Goal: Information Seeking & Learning: Compare options

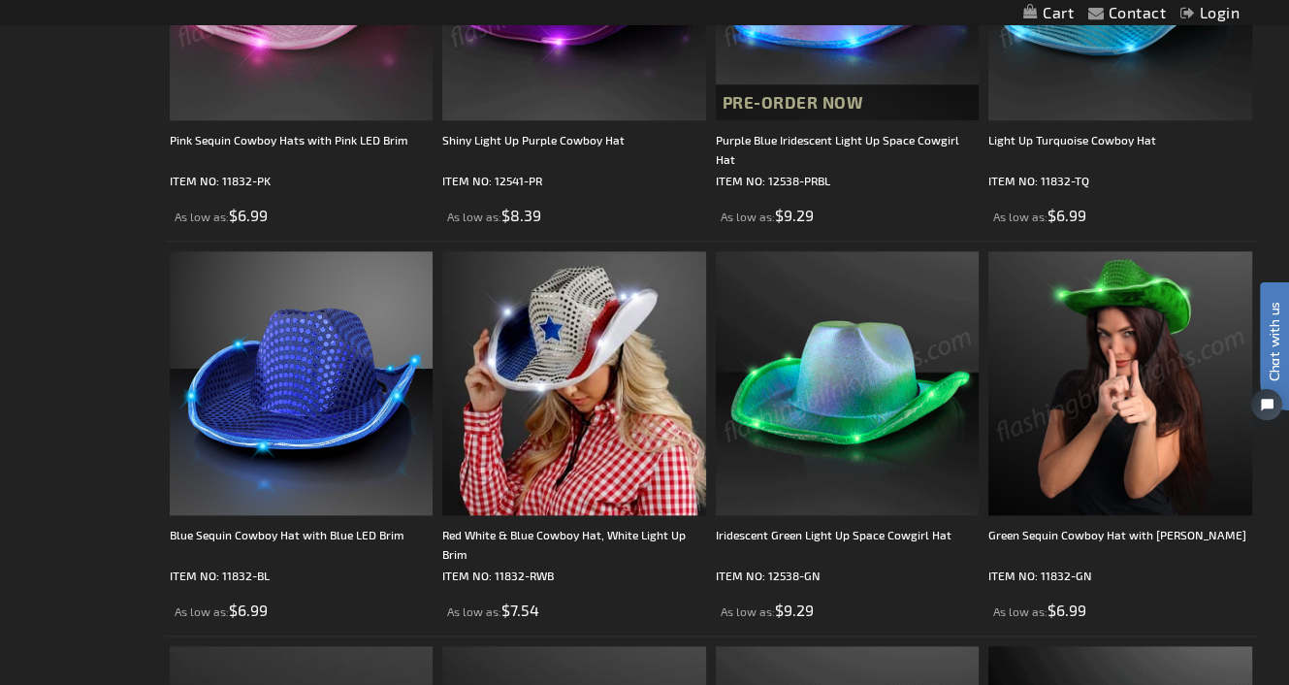
scroll to position [1778, 0]
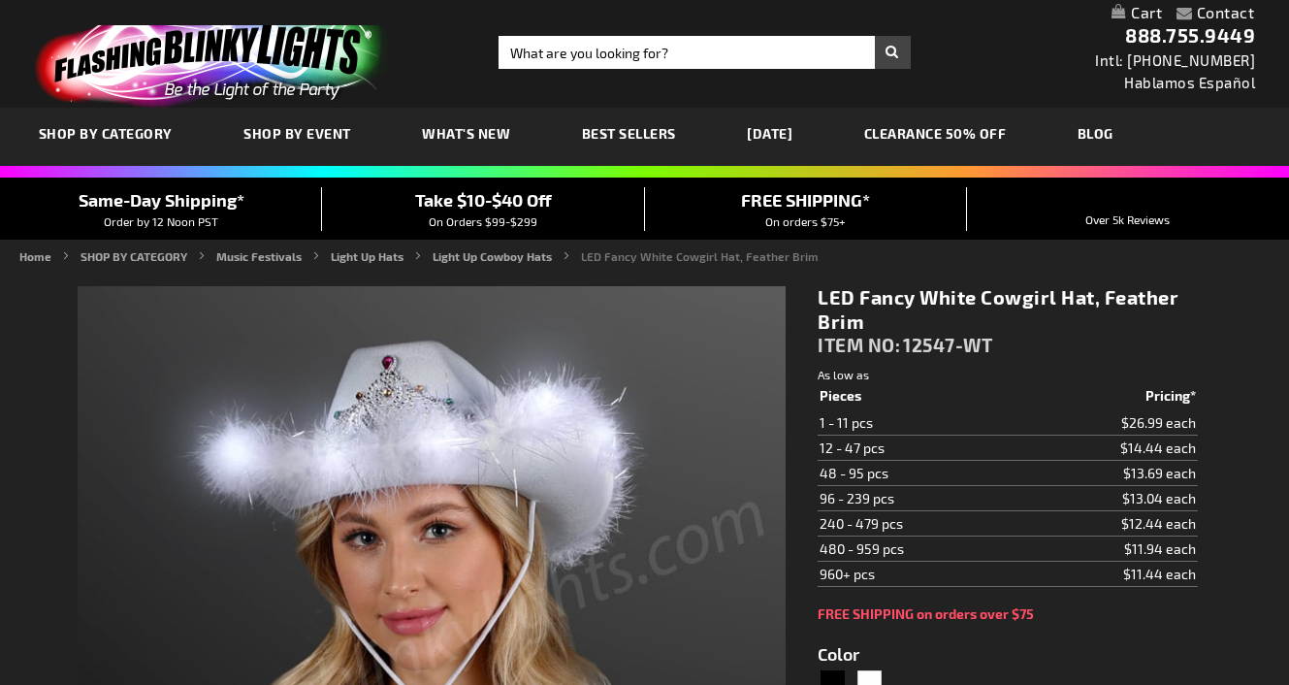
type input "5646"
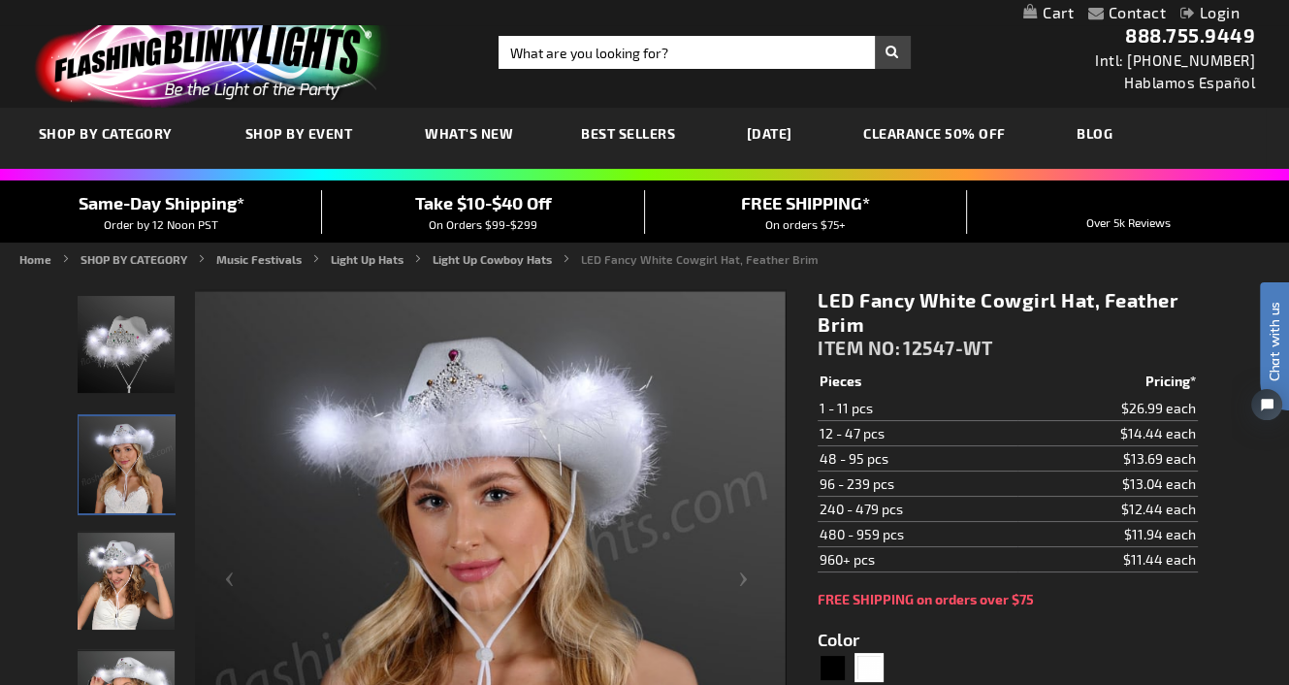
click at [145, 587] on img "LED Fancy White Cowgirl Hat, Feather Brim" at bounding box center [126, 581] width 97 height 97
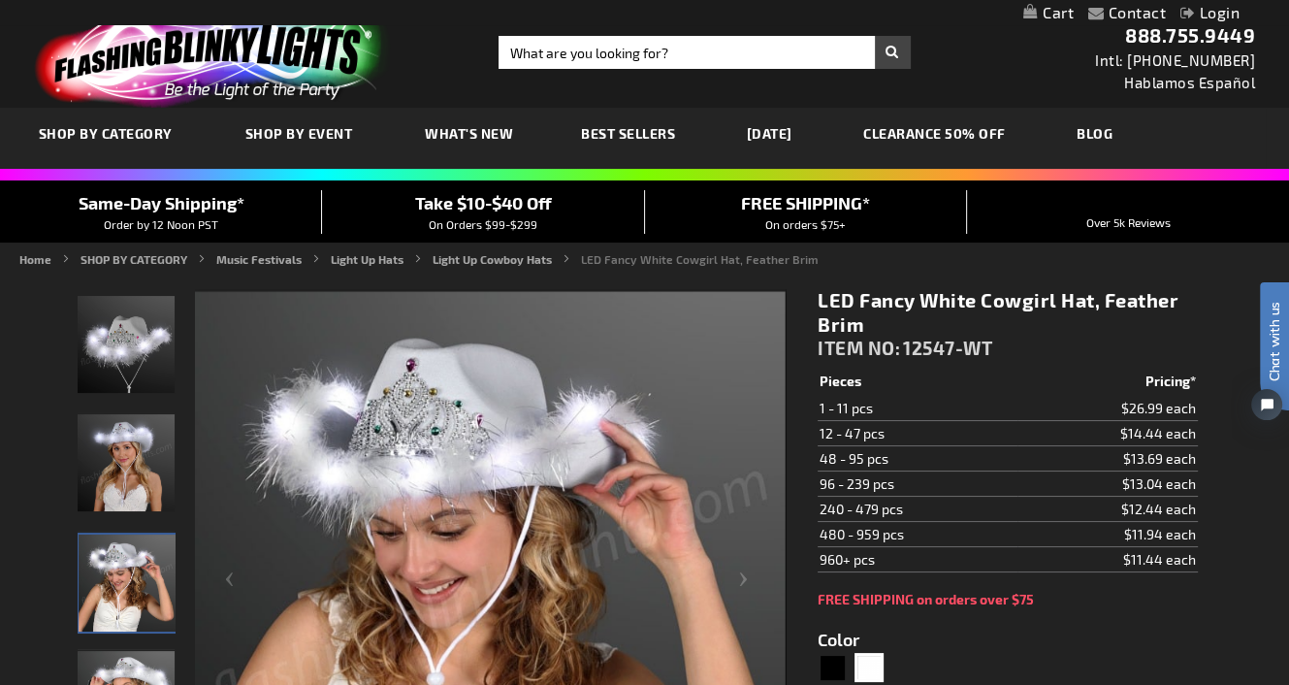
click at [124, 481] on img "LED Fancy White Cowgirl Hat, Feather Brim" at bounding box center [126, 462] width 97 height 97
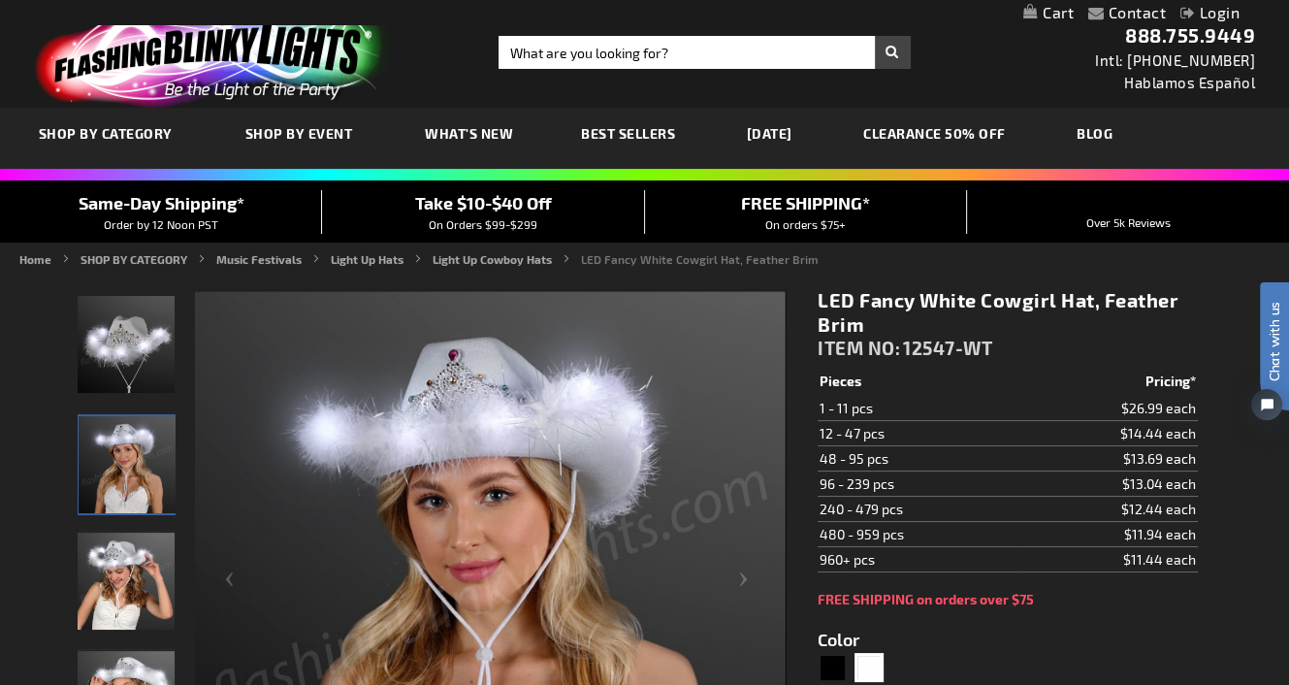
click at [128, 570] on img "LED Fancy White Cowgirl Hat, Feather Brim" at bounding box center [126, 581] width 97 height 97
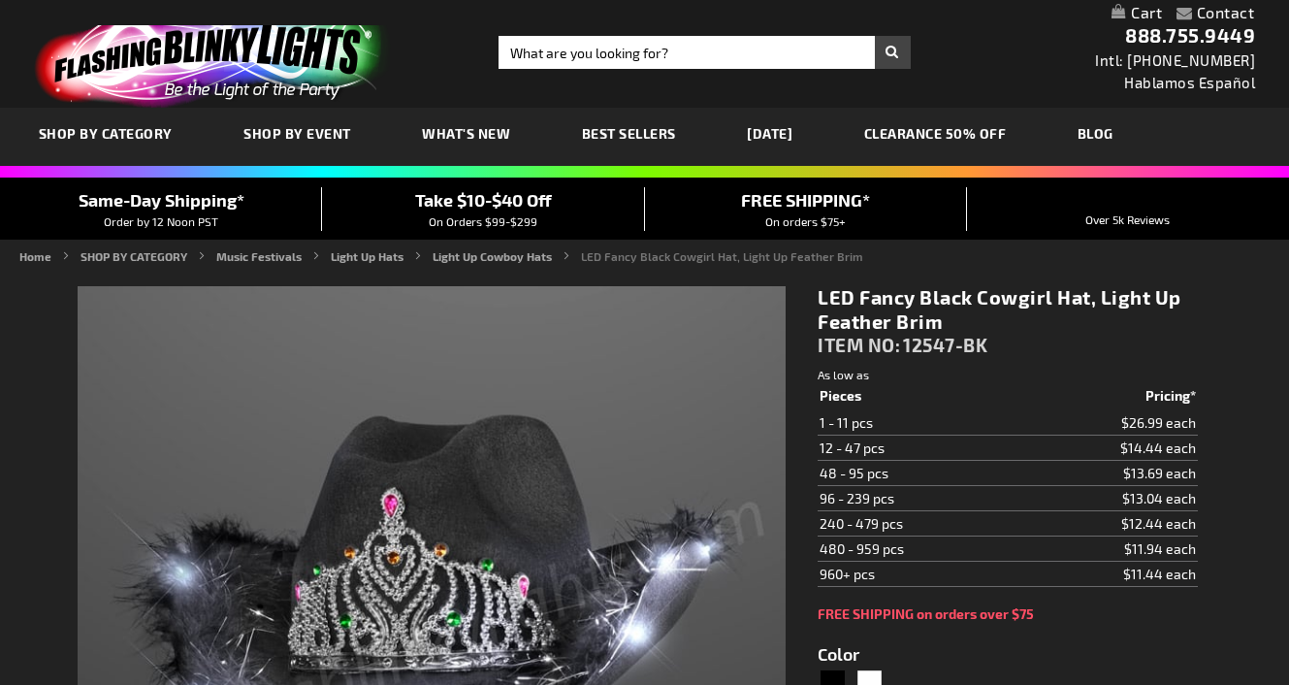
type input "5631"
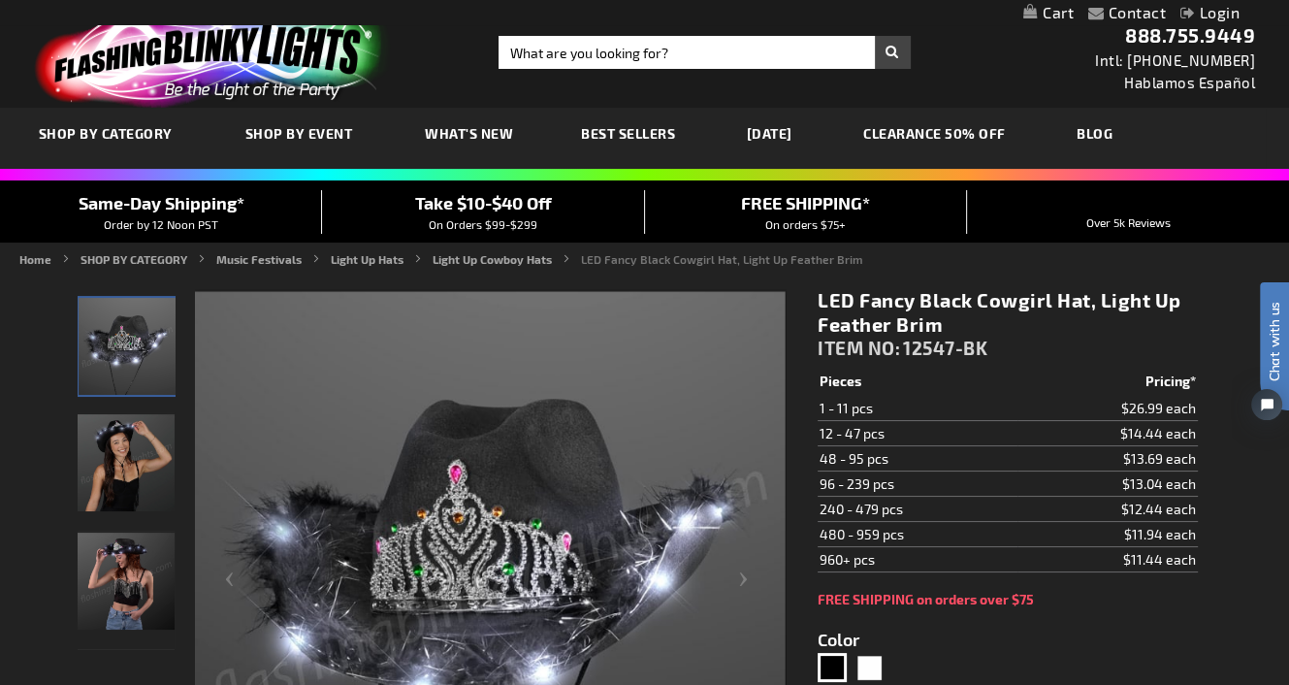
click at [115, 478] on img "LED Fancy Black Cowgirl Hat, Light Up Feather Brim" at bounding box center [126, 462] width 97 height 97
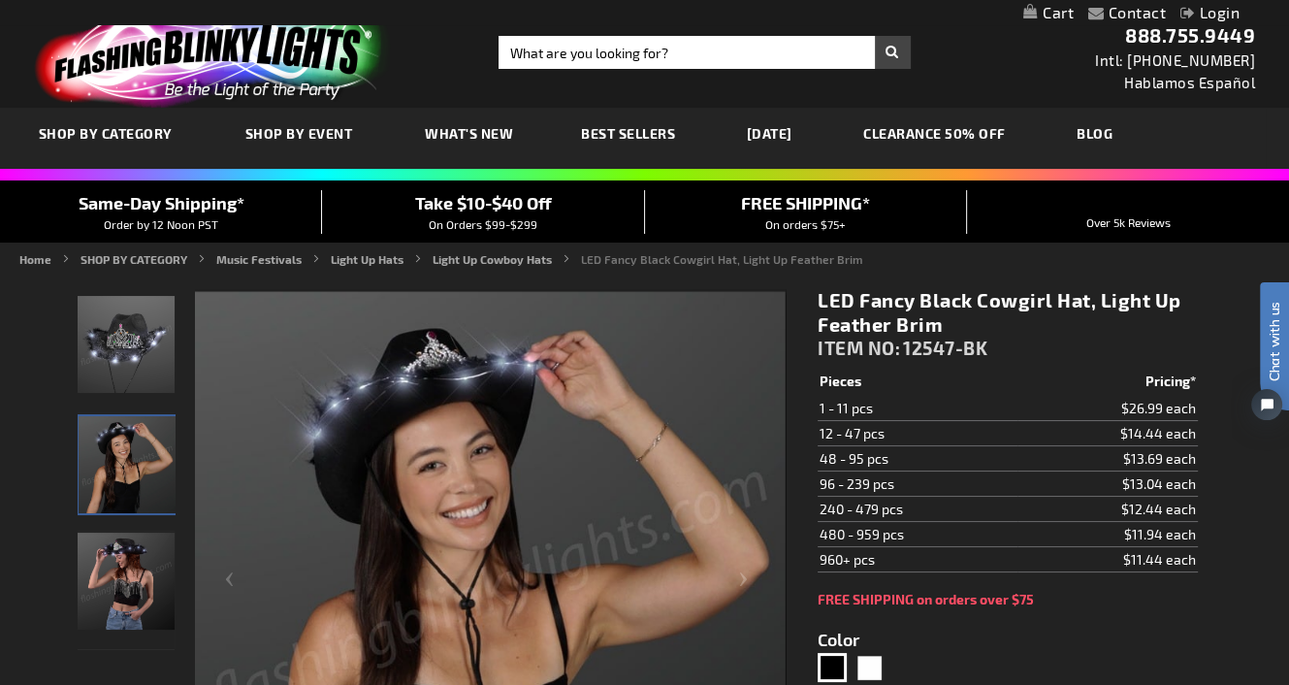
click at [127, 342] on img "LED Fancy Black Cowgirl Hat, Light Up Feather Brim" at bounding box center [126, 344] width 97 height 97
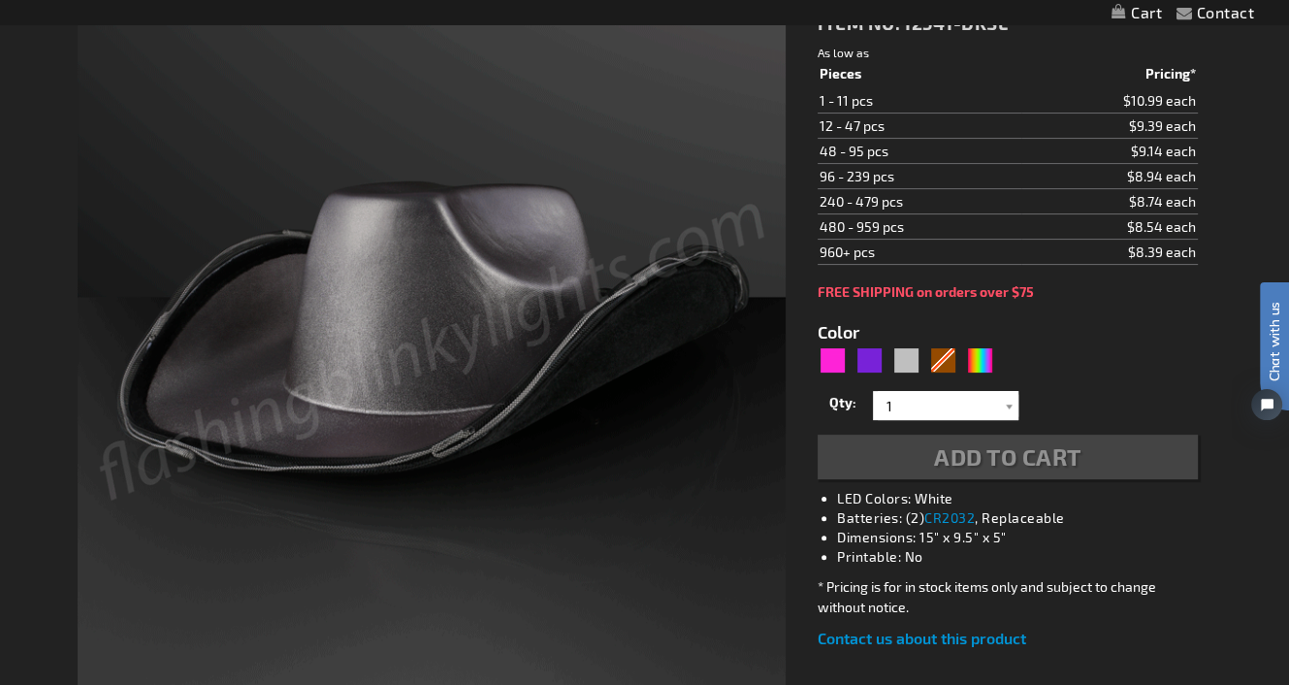
scroll to position [323, 0]
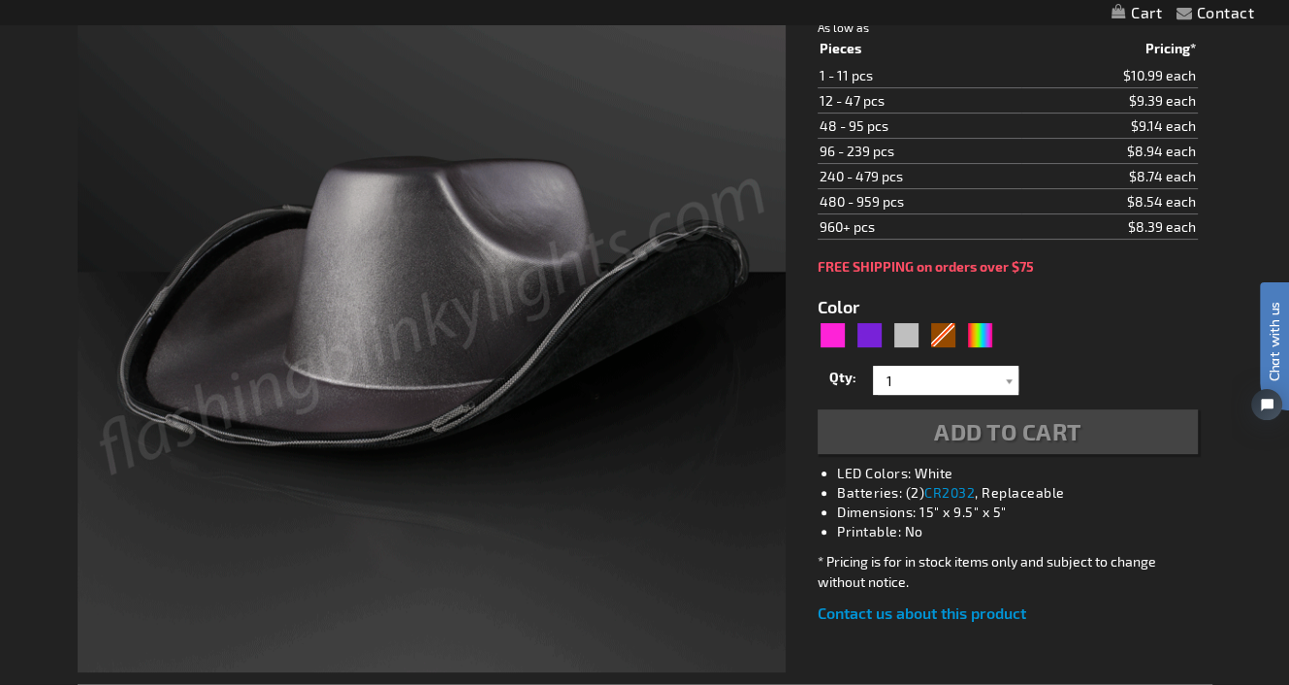
type input "5644"
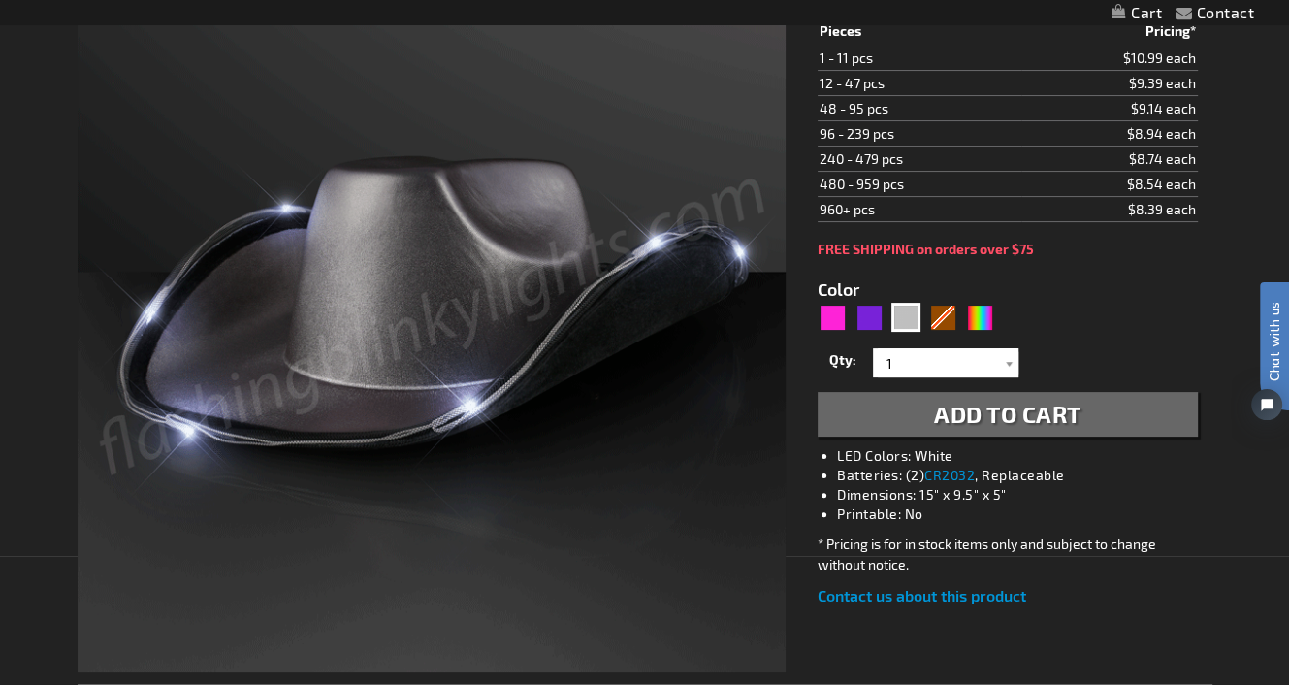
scroll to position [326, 0]
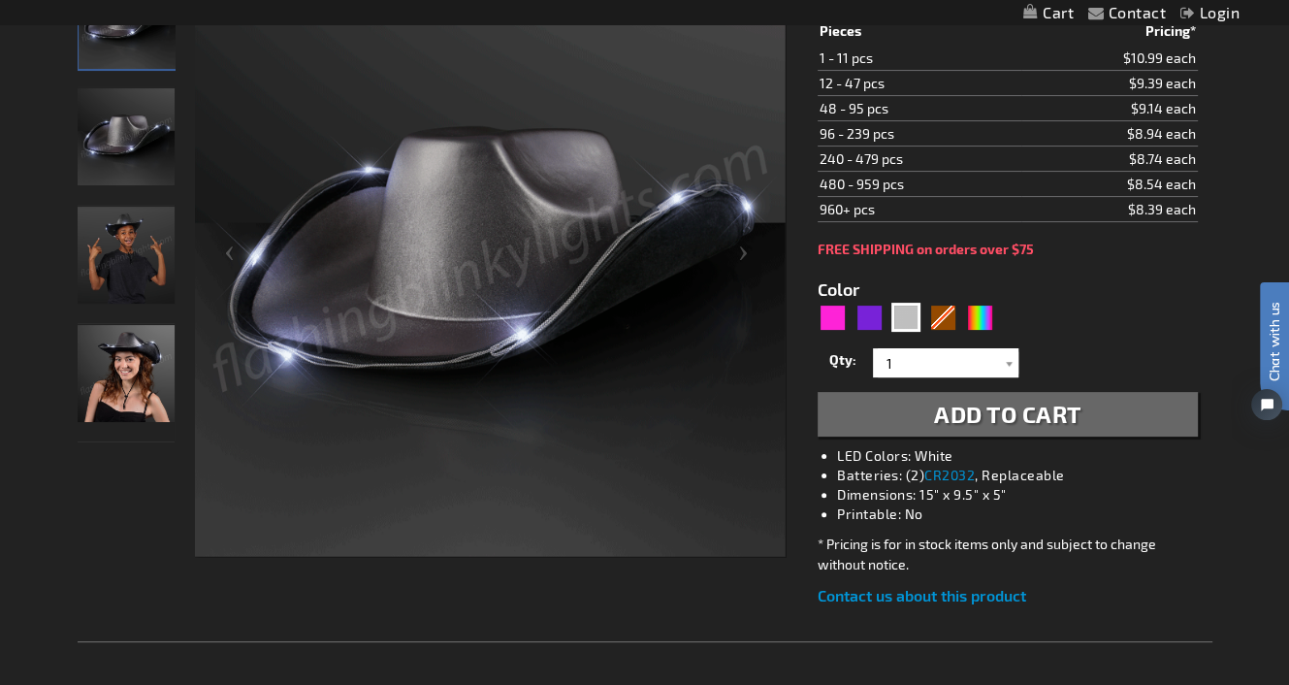
click at [142, 354] on img "Woman wearing Light Up Dark Silver Cowboy Hat" at bounding box center [126, 373] width 97 height 97
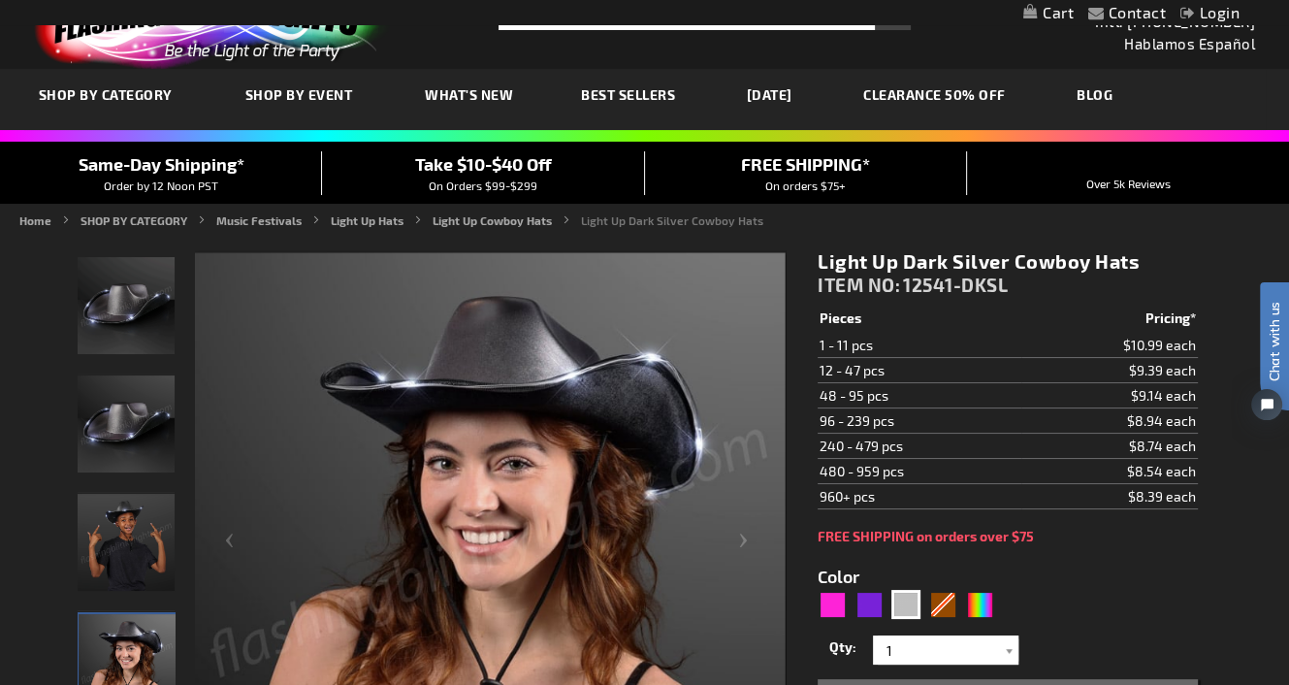
scroll to position [2, 0]
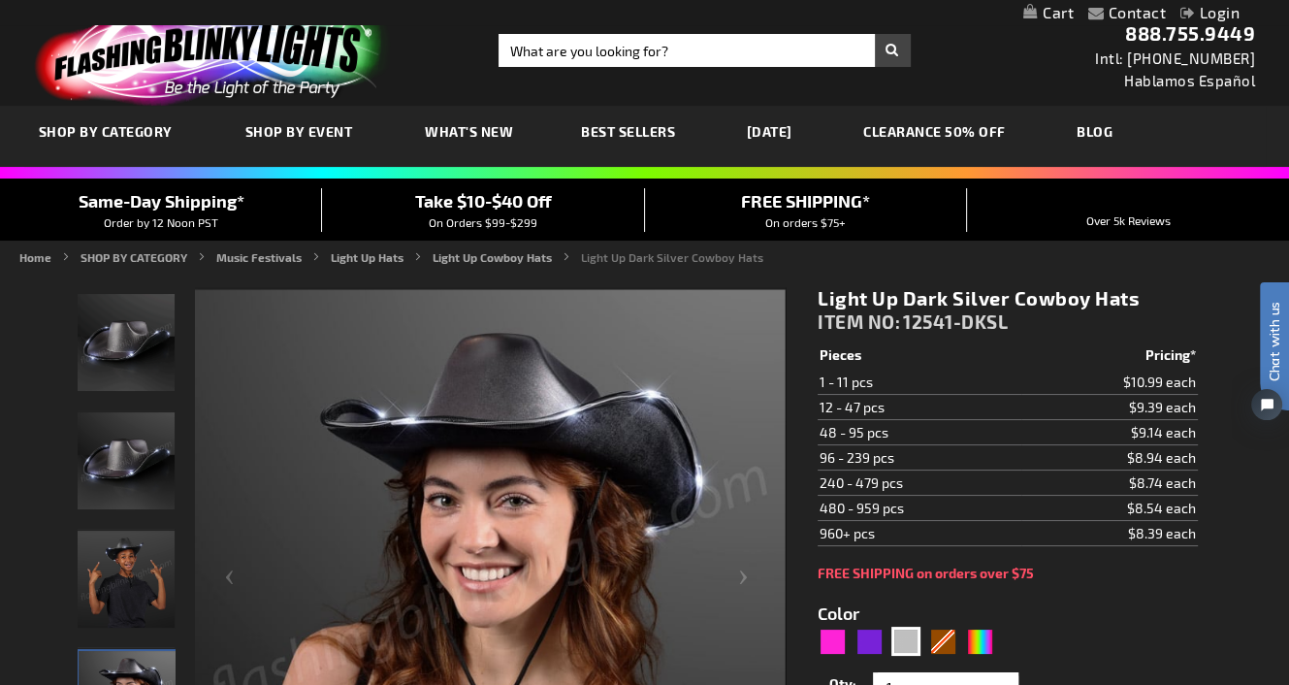
click at [497, 199] on span "Take $10-$40 Off" at bounding box center [483, 200] width 137 height 21
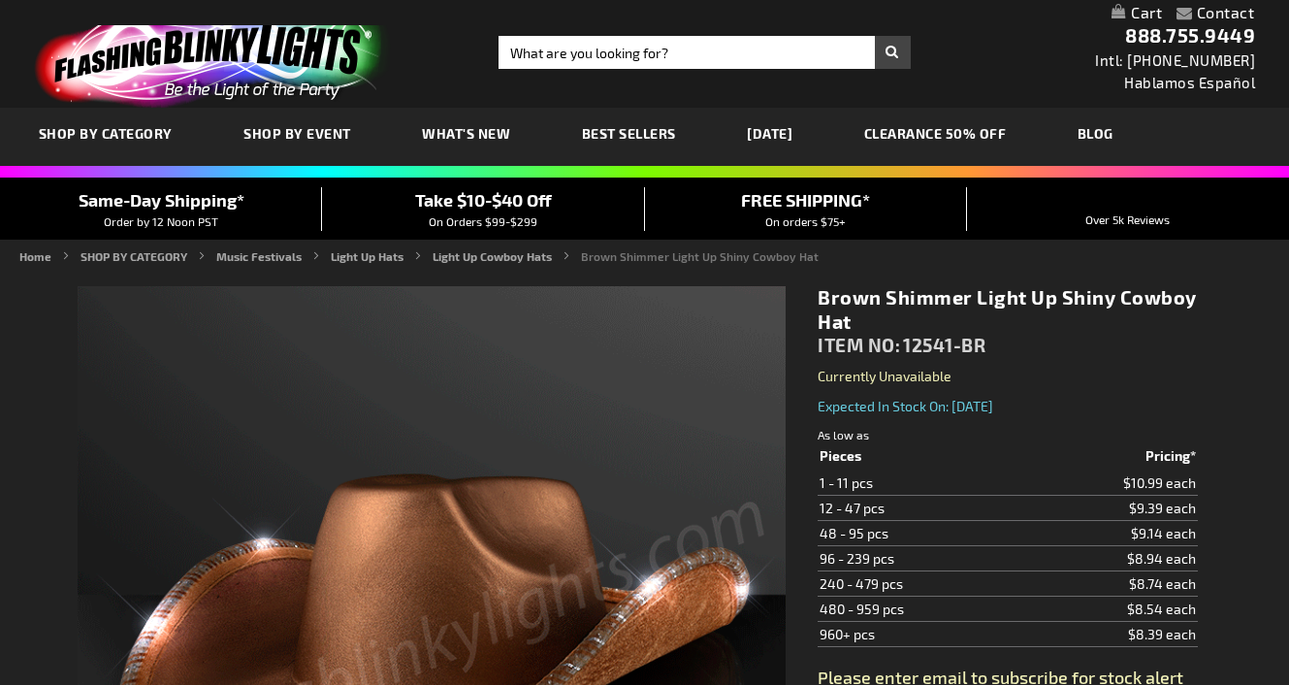
type input "5696"
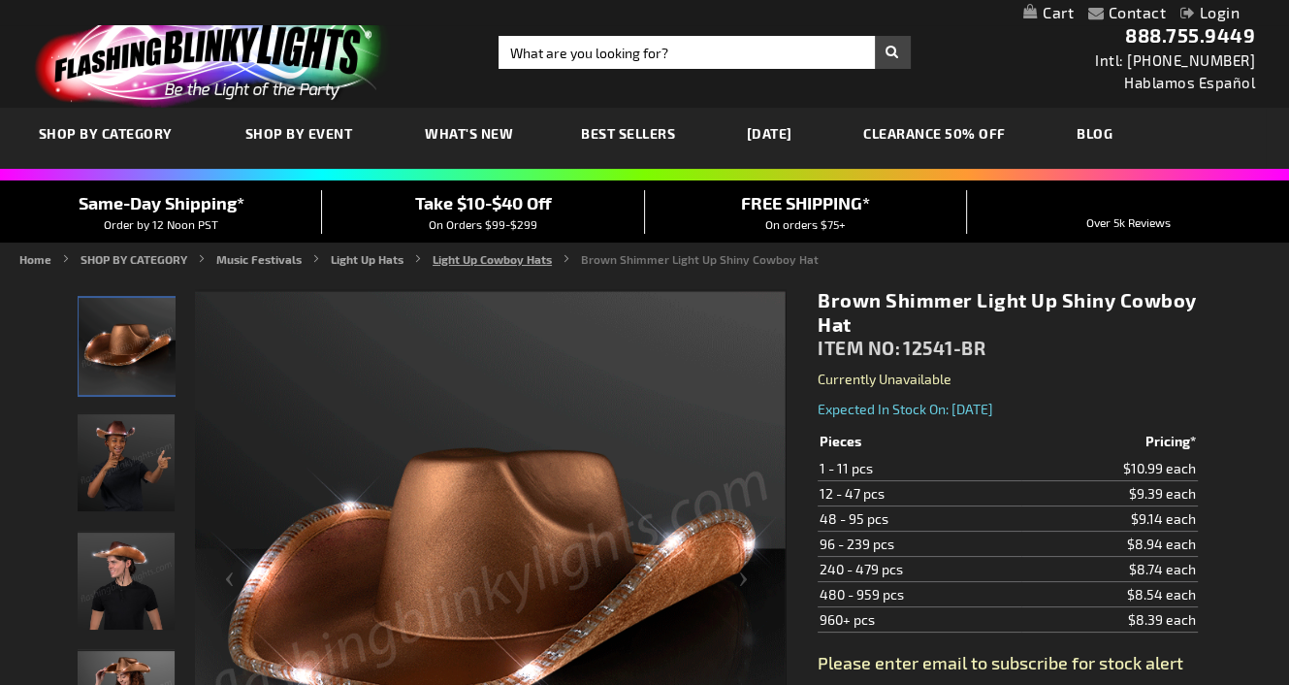
click at [512, 255] on link "Light Up Cowboy Hats" at bounding box center [492, 259] width 119 height 14
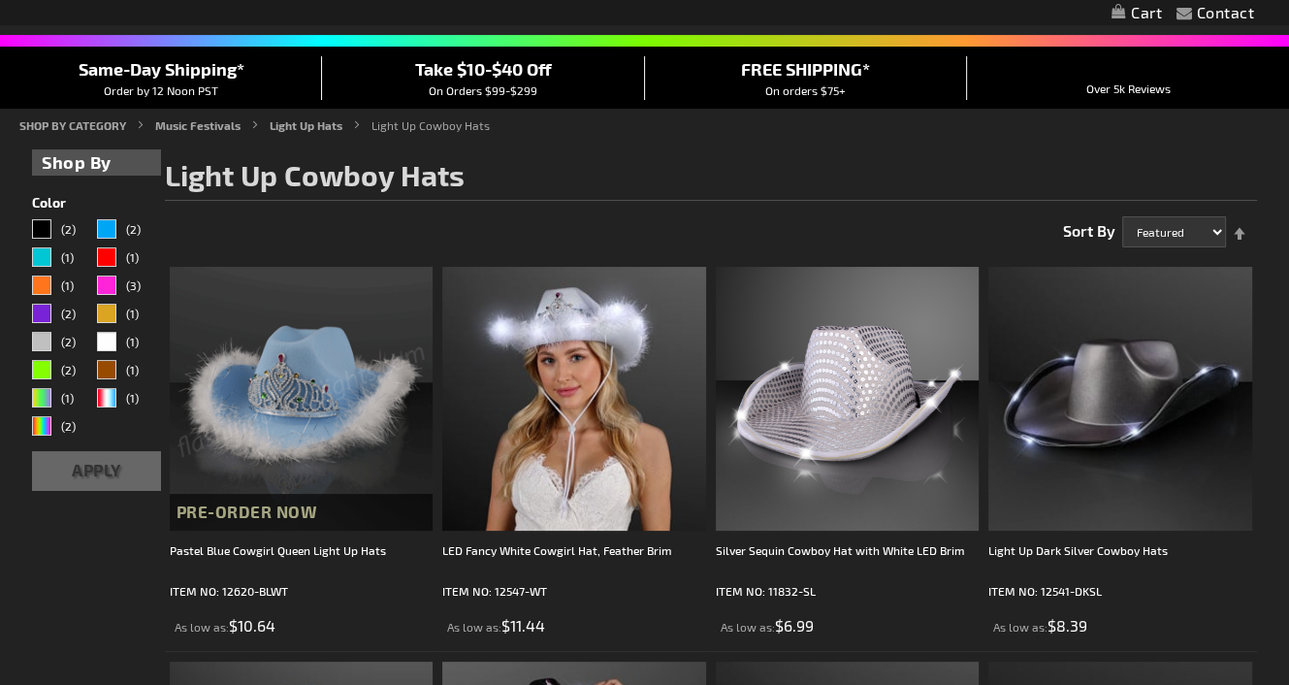
scroll to position [161, 0]
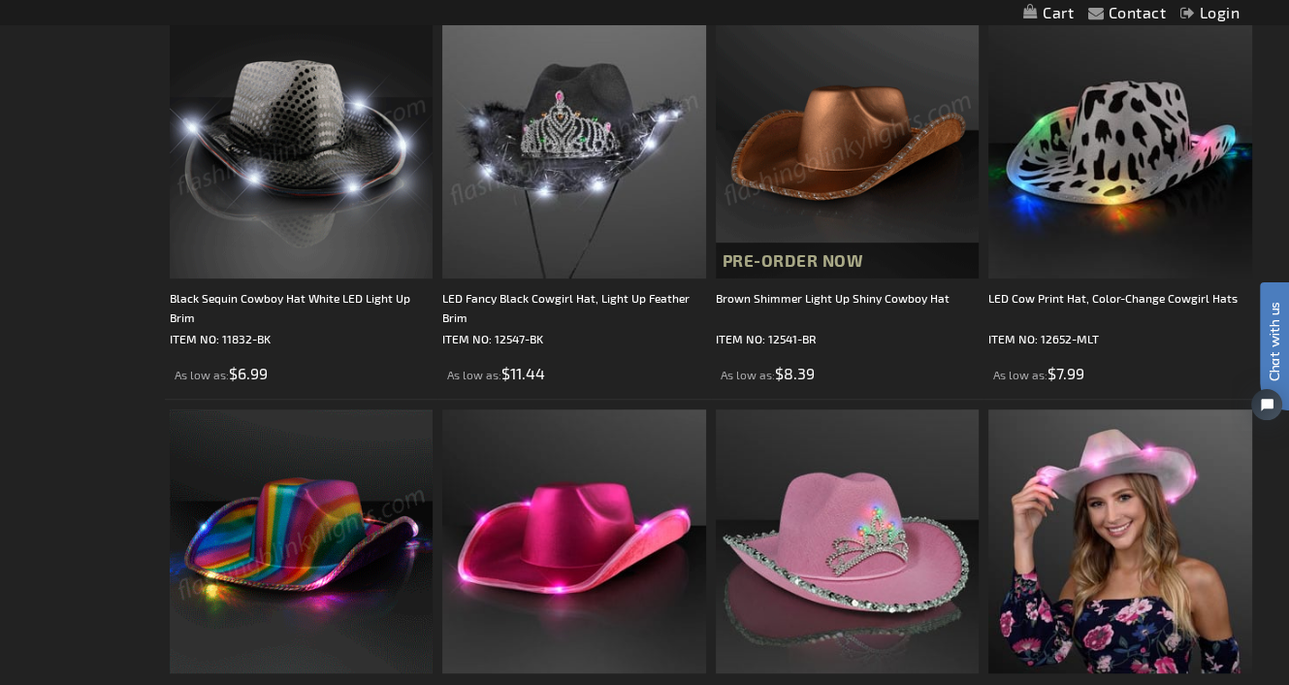
scroll to position [972, 0]
